Goal: Navigation & Orientation: Find specific page/section

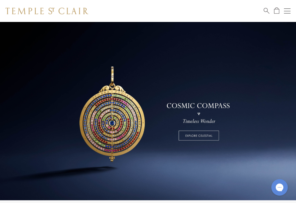
click at [287, 11] on button "Open navigation" at bounding box center [287, 11] width 7 height 7
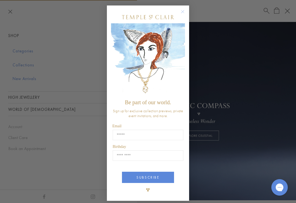
click at [183, 13] on circle "Close dialog" at bounding box center [182, 11] width 7 height 7
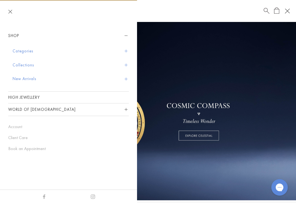
click at [24, 81] on button "New Arrivals" at bounding box center [71, 79] width 116 height 14
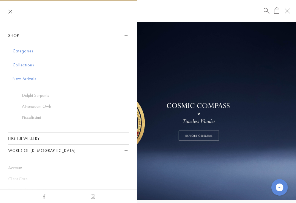
click at [26, 94] on link "Delphi Serpents" at bounding box center [72, 95] width 101 height 6
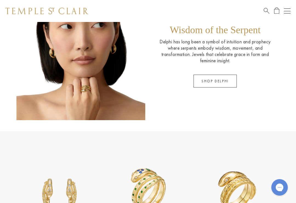
scroll to position [302, 0]
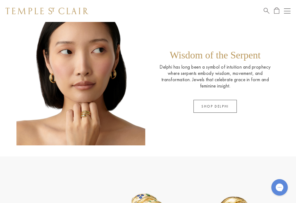
click at [288, 8] on div "Open navigation" at bounding box center [287, 8] width 7 height 0
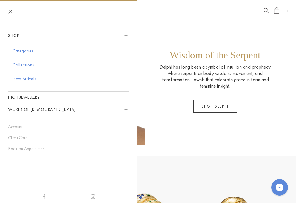
click at [23, 76] on button "New Arrivals" at bounding box center [71, 79] width 116 height 14
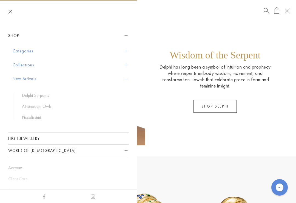
click at [33, 106] on link "Athenaeum Owls" at bounding box center [72, 106] width 101 height 6
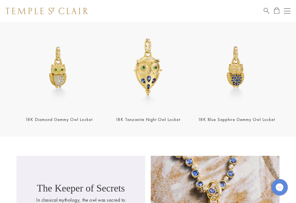
scroll to position [611, 0]
click at [36, 94] on img at bounding box center [58, 66] width 85 height 85
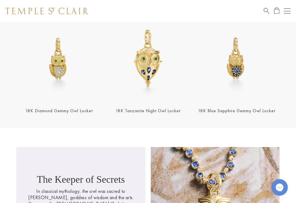
click at [59, 70] on img at bounding box center [58, 58] width 85 height 85
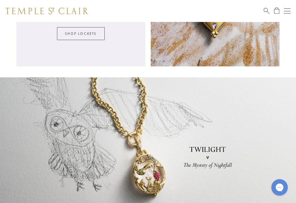
scroll to position [819, 0]
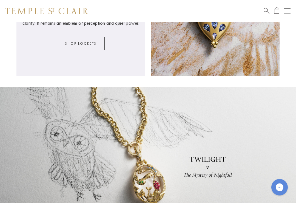
click at [287, 12] on button "Open navigation" at bounding box center [287, 11] width 7 height 7
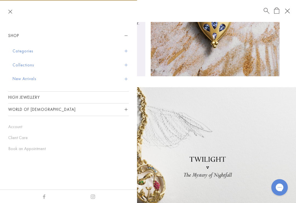
click at [21, 95] on link "High Jewellery" at bounding box center [68, 96] width 120 height 11
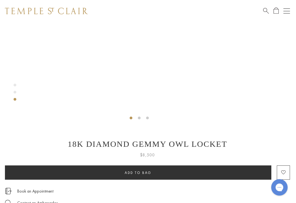
scroll to position [178, 1]
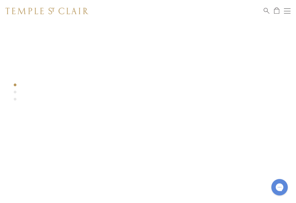
scroll to position [0, 0]
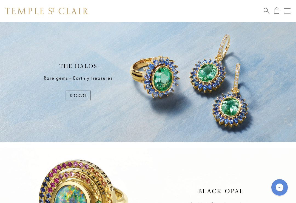
click at [286, 12] on button "Open navigation" at bounding box center [287, 11] width 7 height 7
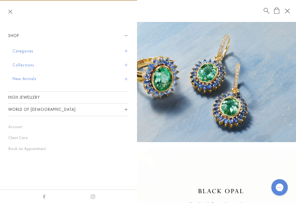
click at [22, 49] on button "Categories" at bounding box center [71, 51] width 116 height 14
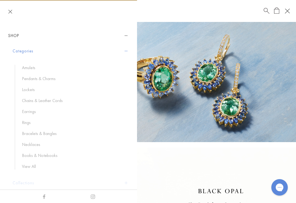
click at [27, 124] on link "Rings" at bounding box center [72, 122] width 101 height 6
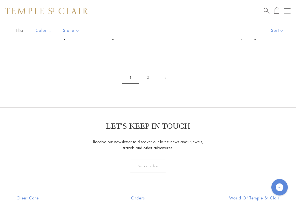
scroll to position [4356, 0]
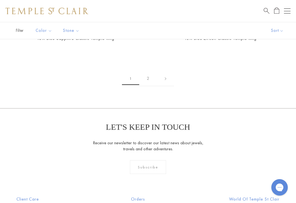
click at [149, 73] on link "2" at bounding box center [148, 78] width 18 height 15
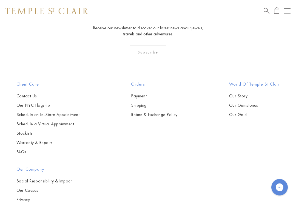
scroll to position [864, 0]
